Goal: Task Accomplishment & Management: Complete application form

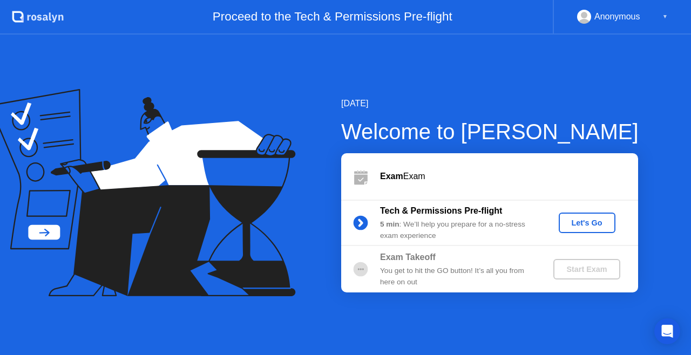
click at [590, 227] on div "Let's Go" at bounding box center [587, 223] width 48 height 9
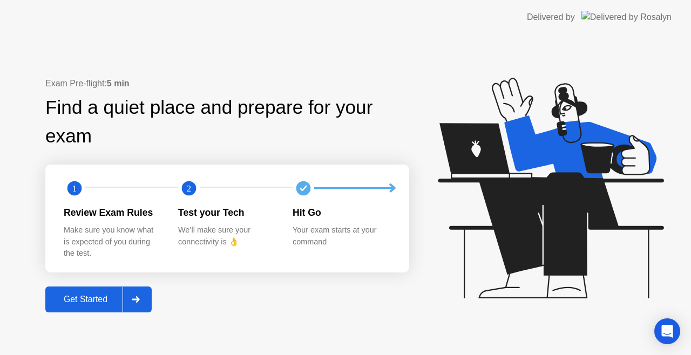
click at [142, 300] on div at bounding box center [135, 299] width 26 height 25
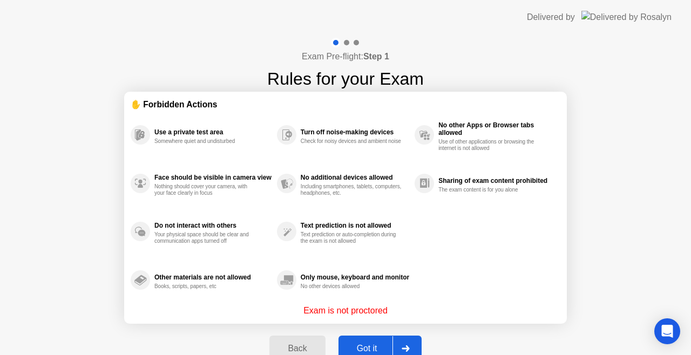
click at [408, 342] on div at bounding box center [405, 348] width 26 height 25
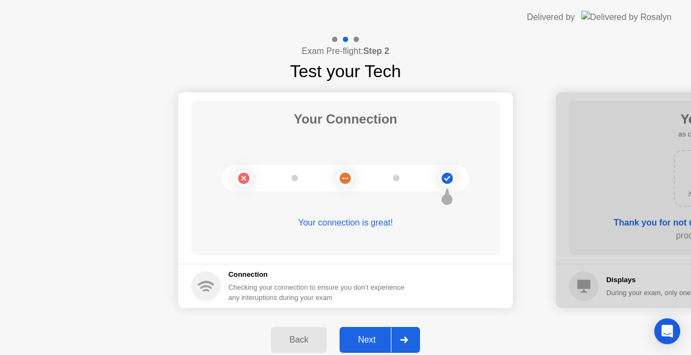
click at [406, 339] on icon at bounding box center [404, 340] width 8 height 6
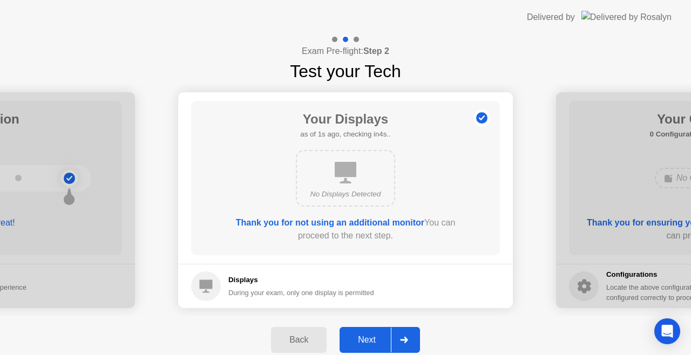
click at [406, 339] on icon at bounding box center [404, 340] width 8 height 6
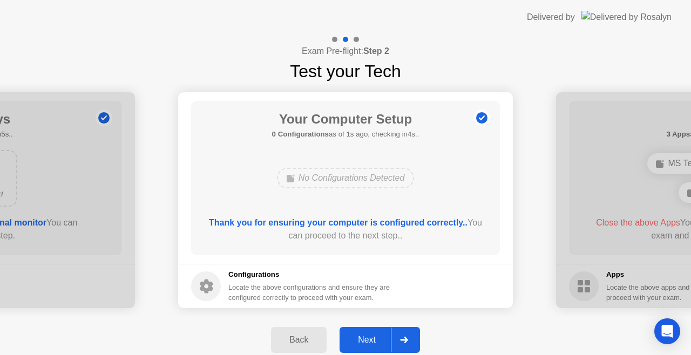
click at [363, 335] on div "Next" at bounding box center [367, 340] width 48 height 10
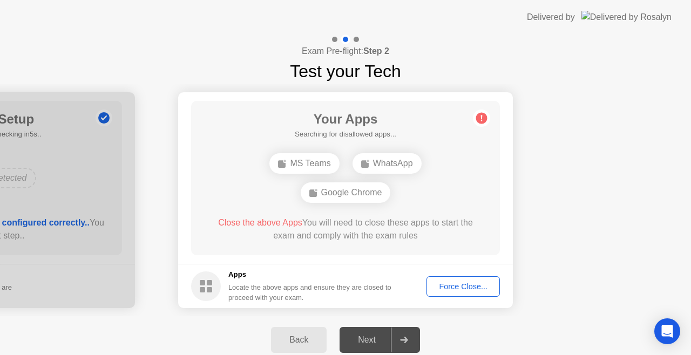
click at [465, 287] on div "Force Close..." at bounding box center [463, 286] width 66 height 9
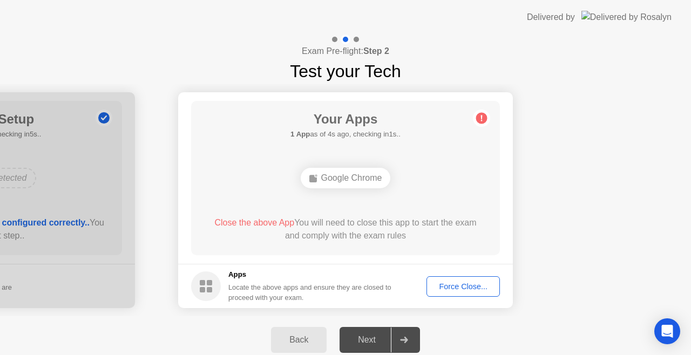
click at [441, 290] on div "Force Close..." at bounding box center [463, 286] width 66 height 9
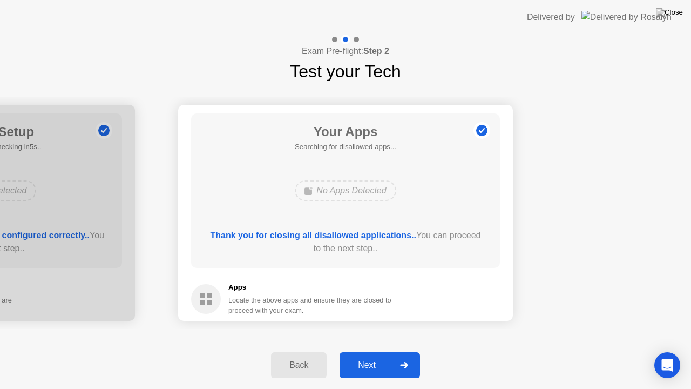
click at [406, 355] on icon at bounding box center [404, 365] width 8 height 6
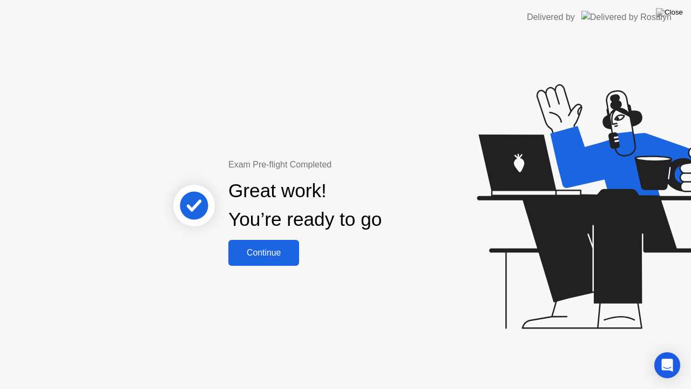
click at [274, 250] on div "Continue" at bounding box center [263, 253] width 64 height 10
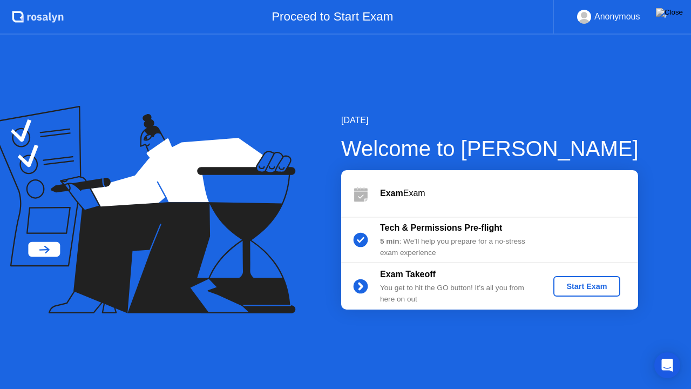
click at [598, 285] on div "Start Exam" at bounding box center [586, 286] width 58 height 9
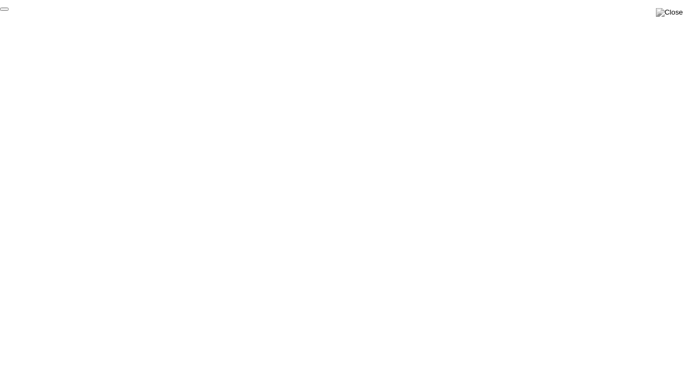
click div "End Proctoring Session"
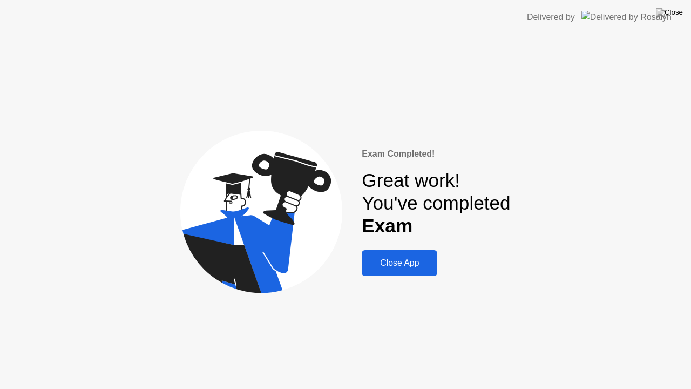
click at [412, 267] on div "Close App" at bounding box center [399, 263] width 69 height 10
